Goal: Information Seeking & Learning: Learn about a topic

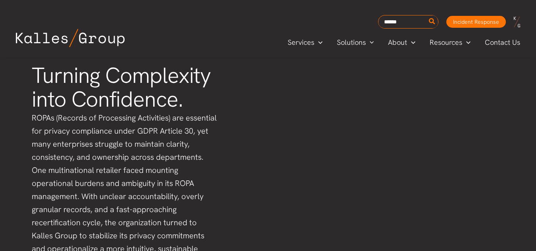
click at [134, 167] on p "ROPAs (Records of Processing Activities) are essential for privacy compliance u…" at bounding box center [125, 189] width 187 height 157
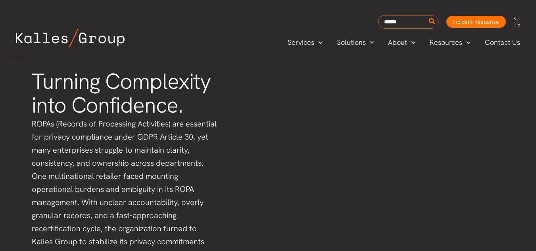
scroll to position [222, 0]
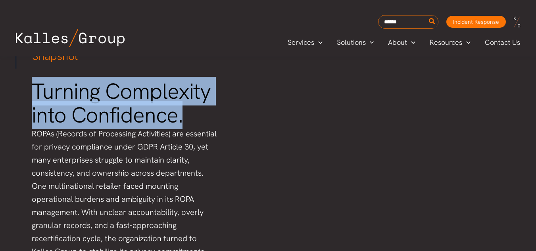
drag, startPoint x: 35, startPoint y: 88, endPoint x: 181, endPoint y: 111, distance: 147.4
click at [181, 111] on h2 "Turning Complexity into Confidence." at bounding box center [125, 104] width 187 height 48
copy h2 "Turning Complexity into Confidence."
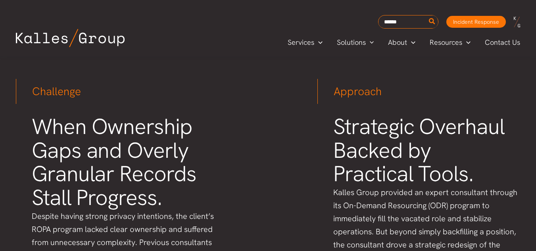
scroll to position [460, 0]
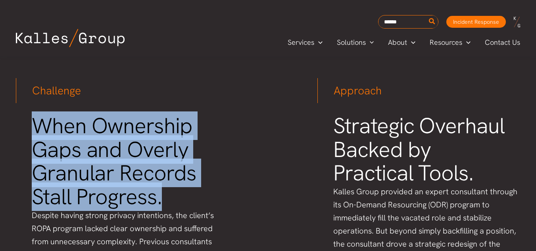
drag, startPoint x: 40, startPoint y: 108, endPoint x: 163, endPoint y: 178, distance: 140.6
click at [163, 178] on h2 "When Ownership Gaps and Overly Granular Records Stall Progress." at bounding box center [125, 161] width 187 height 95
copy h2 "When Ownership Gaps and Overly Granular Records Stall Progress."
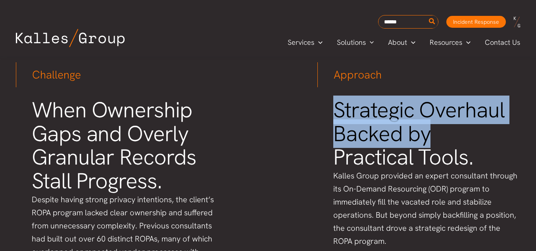
drag, startPoint x: 329, startPoint y: 97, endPoint x: 473, endPoint y: 130, distance: 147.7
click at [337, 98] on h2 "Strategic Overhaul Backed by Practical Tools." at bounding box center [426, 133] width 187 height 71
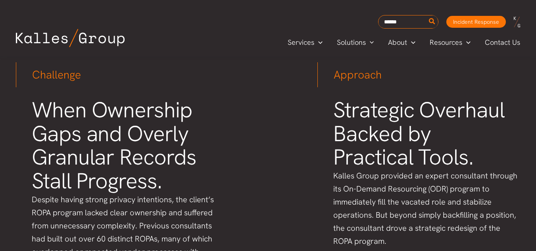
click at [334, 98] on h2 "Strategic Overhaul Backed by Practical Tools." at bounding box center [426, 133] width 187 height 71
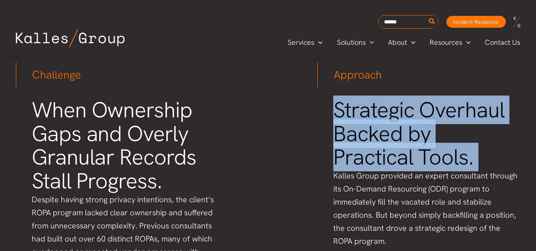
drag, startPoint x: 334, startPoint y: 96, endPoint x: 483, endPoint y: 136, distance: 154.0
click at [483, 136] on h2 "Strategic Overhaul Backed by Practical Tools." at bounding box center [426, 133] width 187 height 71
copy div "Strategic Overhaul Backed by Practical Tools."
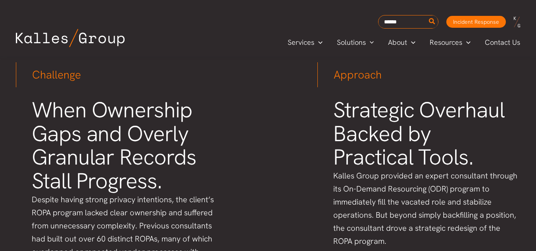
click at [372, 169] on p "Kalles Group provided an expert consultant through its On-Demand Resourcing (OD…" at bounding box center [426, 208] width 187 height 78
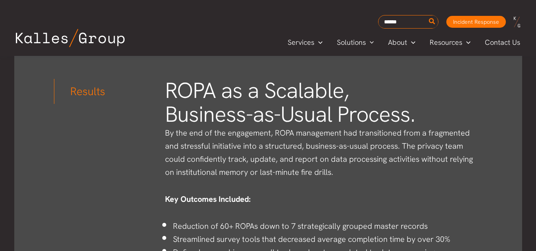
scroll to position [1221, 0]
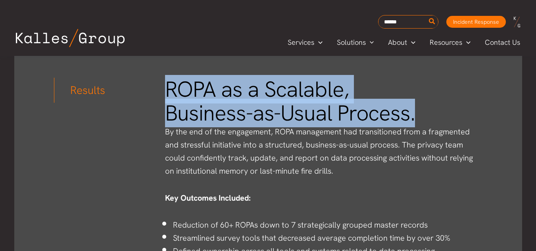
drag, startPoint x: 167, startPoint y: 72, endPoint x: 424, endPoint y: 91, distance: 258.0
click at [424, 91] on h2 "ROPA as a Scalable, Business-as-Usual Process." at bounding box center [323, 102] width 317 height 48
copy h2 "ROPA as a Scalable, Business-as-Usual Process."
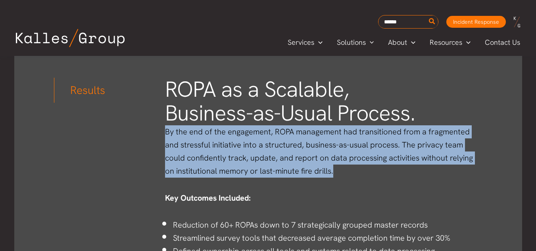
drag, startPoint x: 167, startPoint y: 119, endPoint x: 333, endPoint y: 157, distance: 170.3
click at [333, 157] on p "By the end of the engagement, ROPA management had transitioned from a fragmente…" at bounding box center [323, 151] width 317 height 52
copy p "By the end of the engagement, ROPA management had transitioned from a fragmente…"
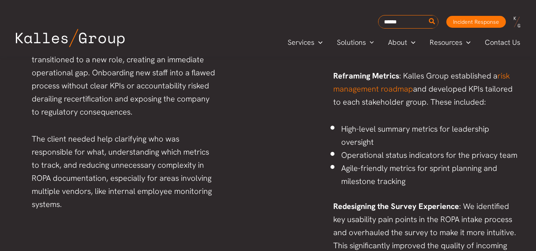
scroll to position [761, 0]
